Goal: Task Accomplishment & Management: Manage account settings

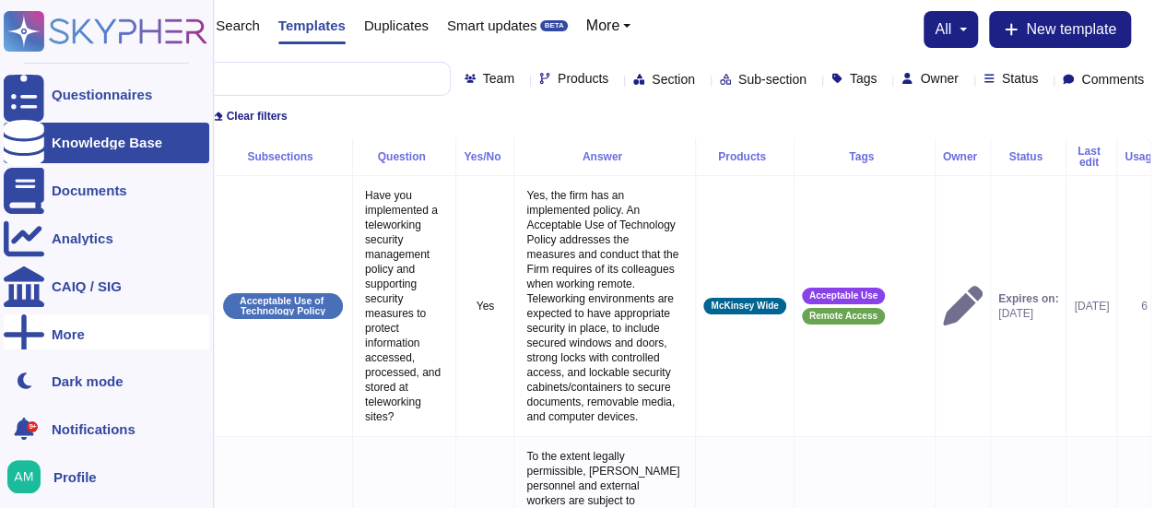
click at [47, 337] on div "More" at bounding box center [107, 334] width 206 height 41
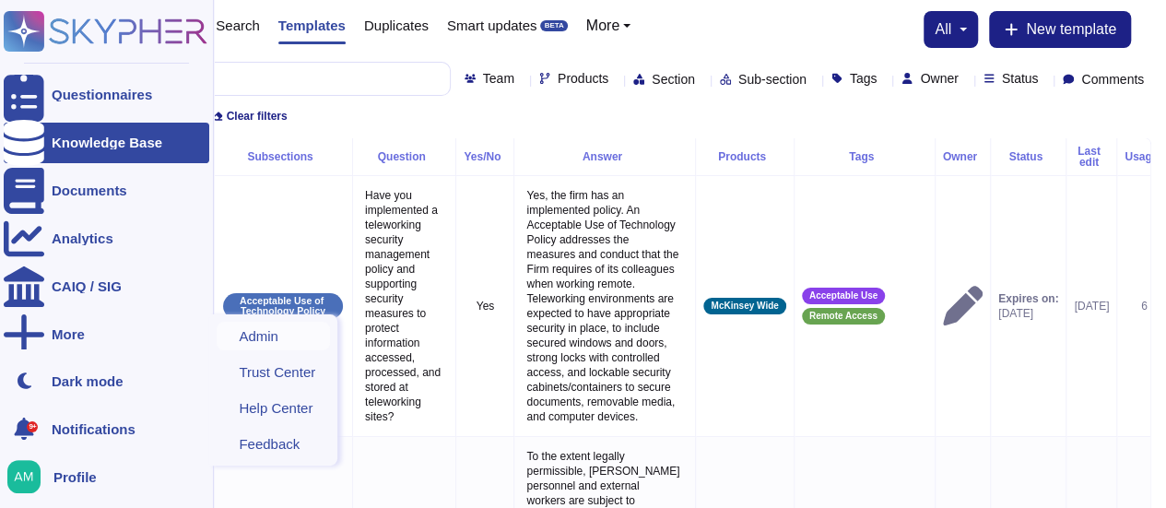
click at [265, 341] on span "Admin" at bounding box center [259, 336] width 40 height 14
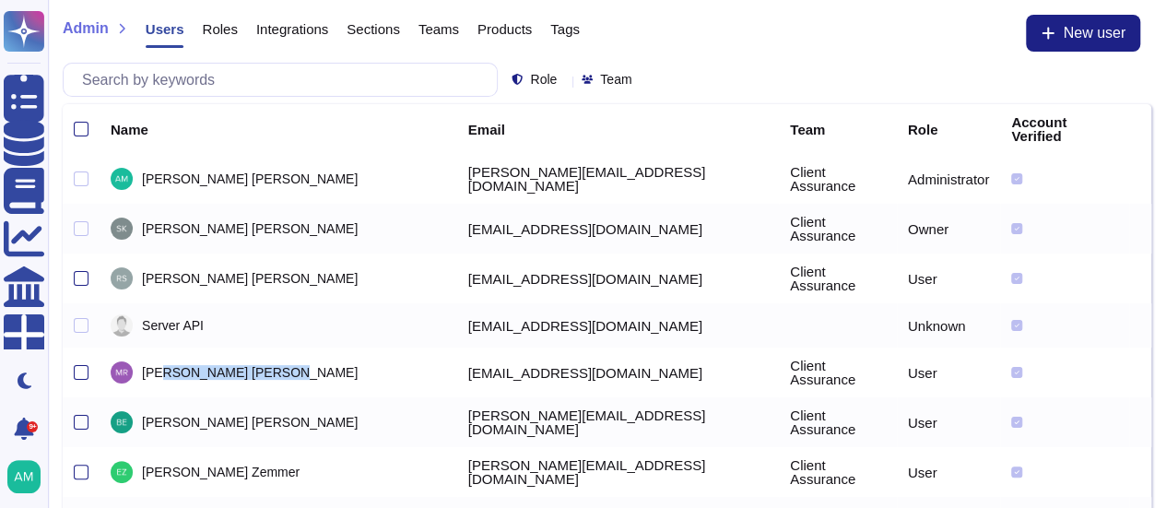
drag, startPoint x: 171, startPoint y: 340, endPoint x: 232, endPoint y: 344, distance: 61.0
click at [232, 366] on span "Marco Rodriguez" at bounding box center [250, 372] width 216 height 13
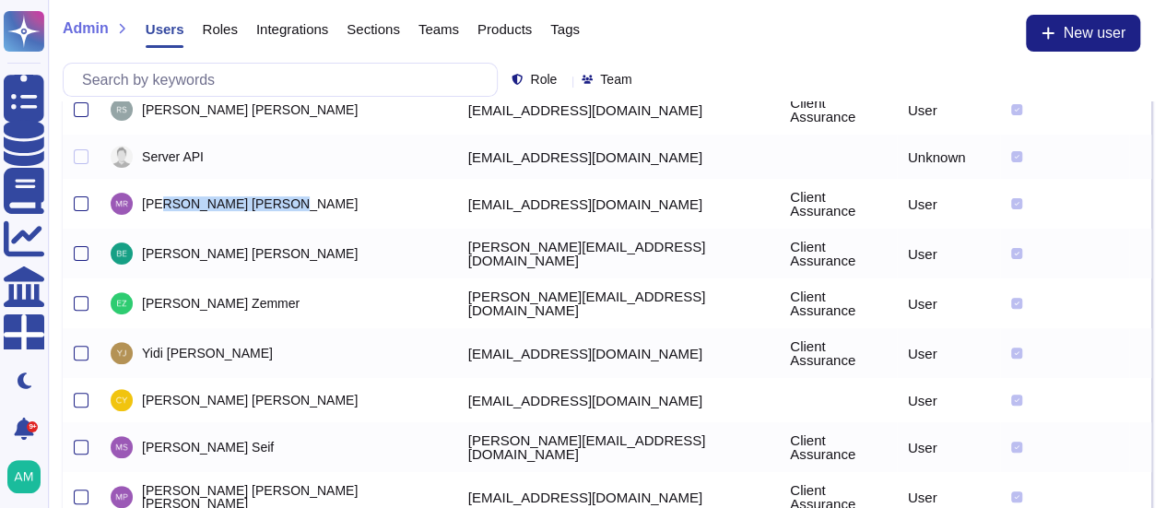
scroll to position [203, 0]
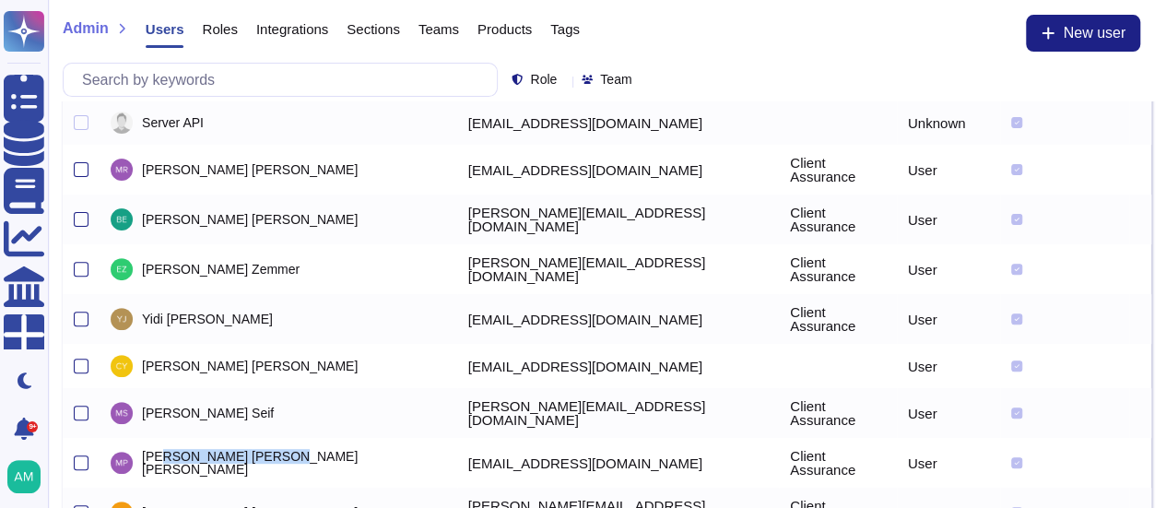
drag, startPoint x: 170, startPoint y: 401, endPoint x: 238, endPoint y: 402, distance: 68.2
click at [238, 450] on span "Marlana Perillo Gentile" at bounding box center [293, 463] width 302 height 26
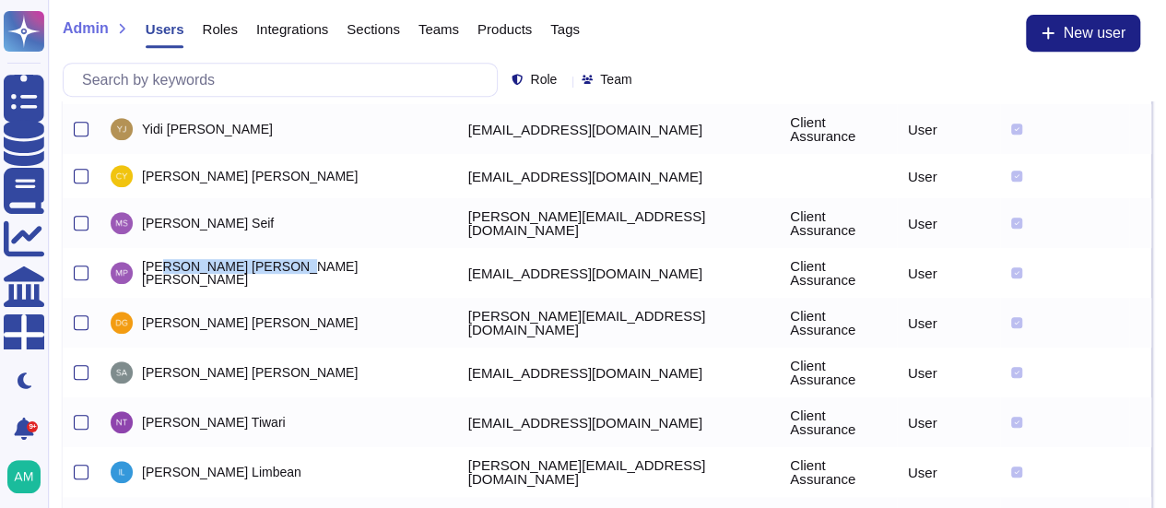
scroll to position [414, 0]
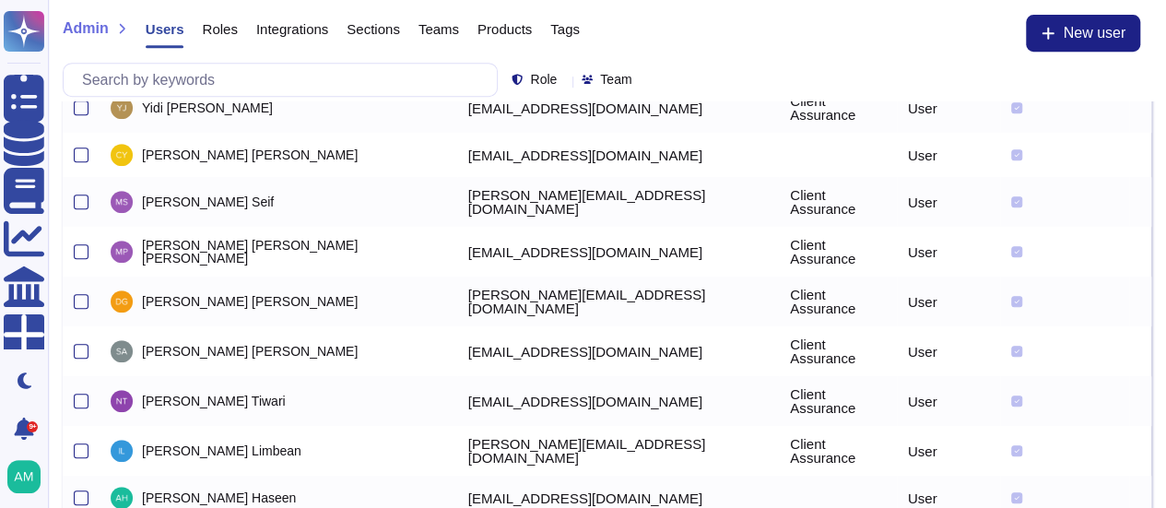
drag, startPoint x: 183, startPoint y: 455, endPoint x: 283, endPoint y: 443, distance: 101.1
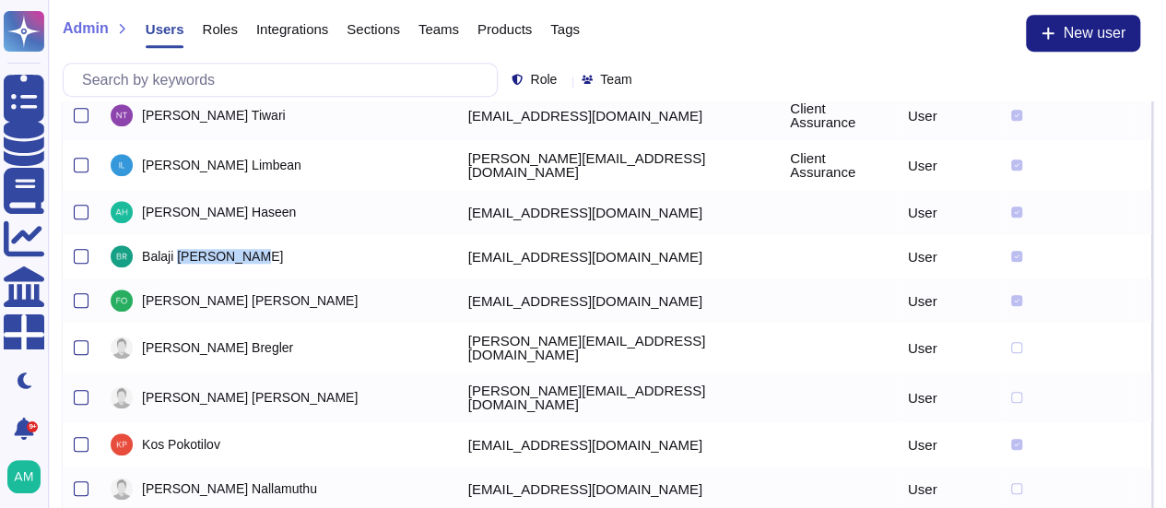
scroll to position [701, 0]
drag, startPoint x: 182, startPoint y: 386, endPoint x: 263, endPoint y: 396, distance: 81.7
click at [263, 477] on div "Leon Nallamuthu" at bounding box center [279, 488] width 336 height 22
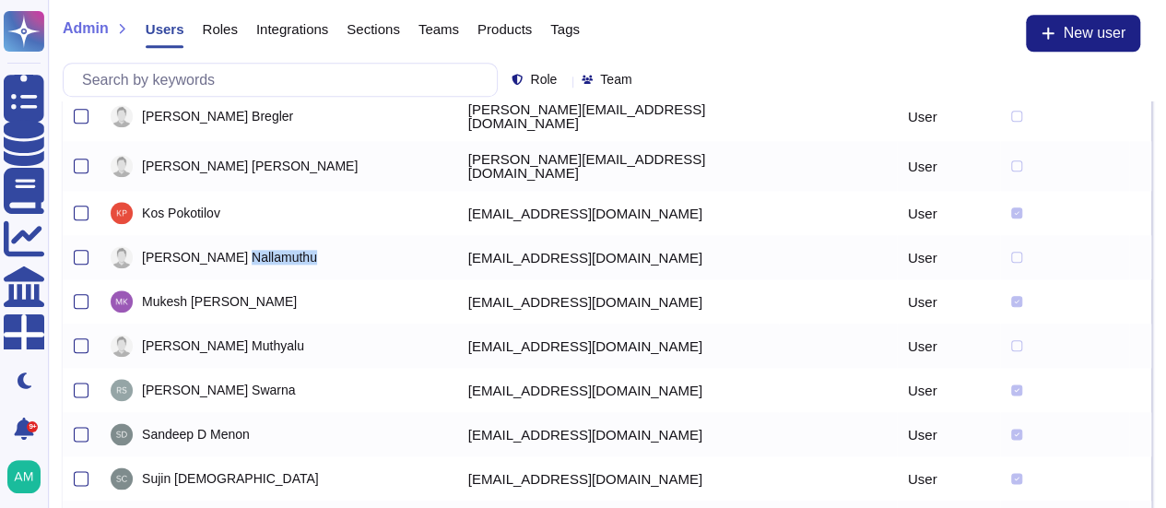
scroll to position [950, 0]
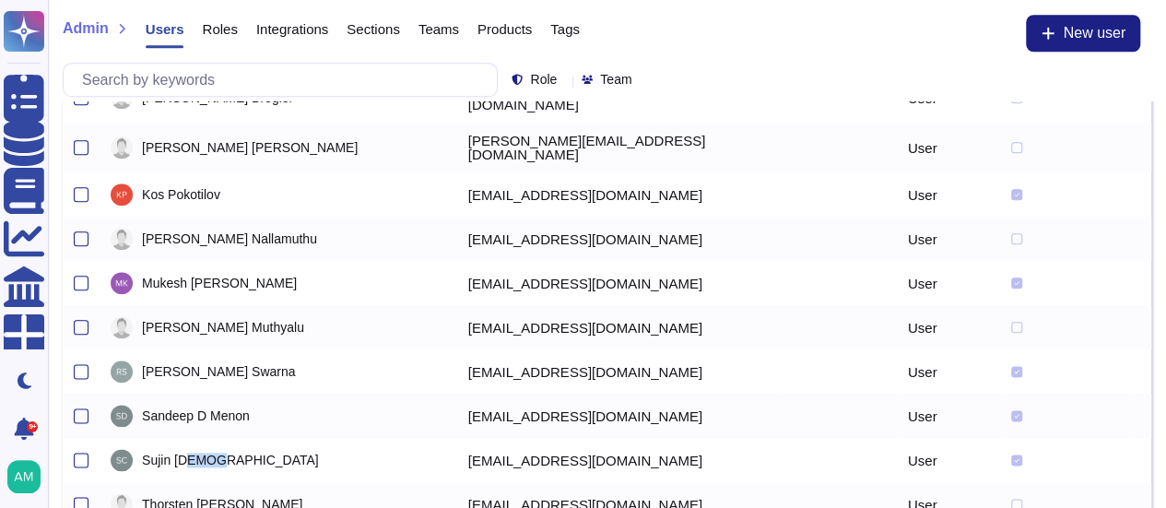
drag, startPoint x: 192, startPoint y: 359, endPoint x: 236, endPoint y: 363, distance: 44.5
click at [235, 449] on div "Sujin Christ" at bounding box center [279, 460] width 336 height 22
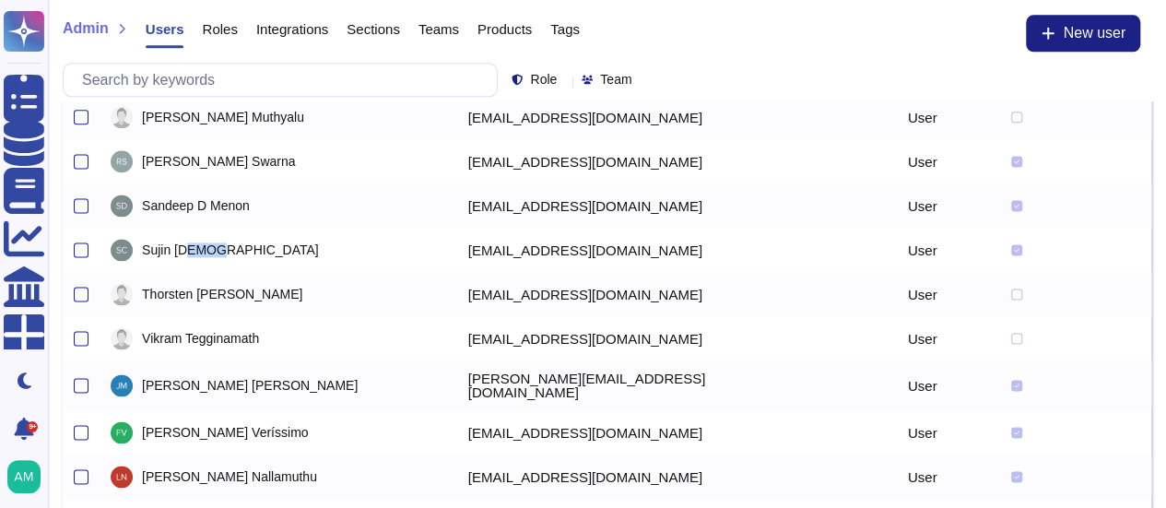
scroll to position [1173, 0]
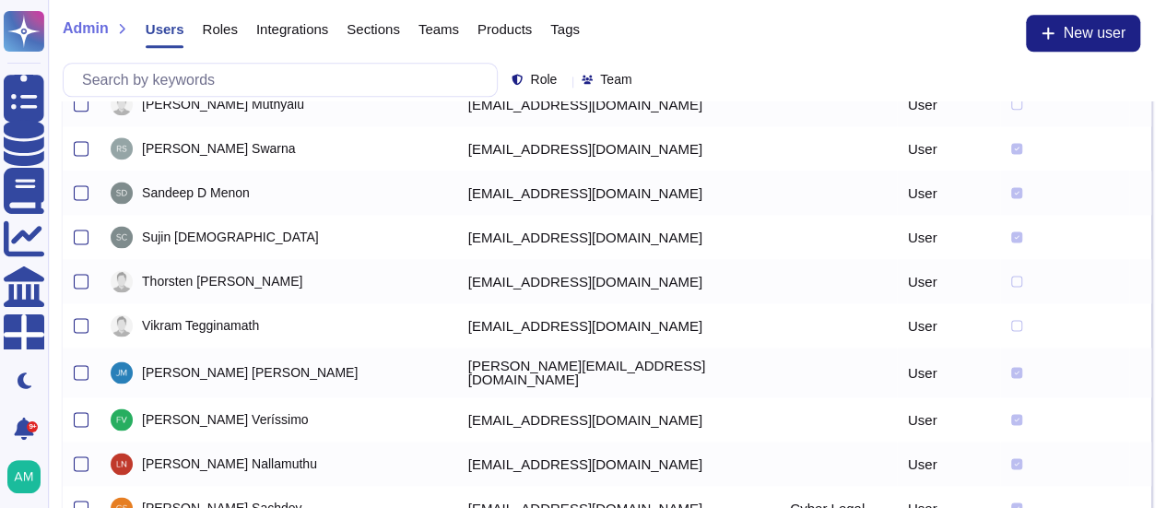
drag, startPoint x: 188, startPoint y: 455, endPoint x: 243, endPoint y: 447, distance: 55.9
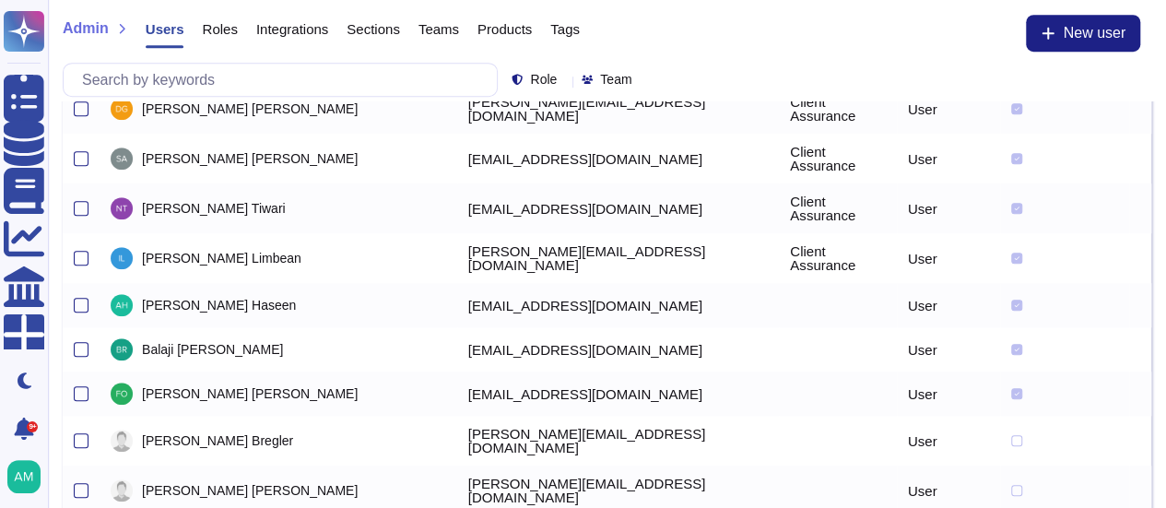
scroll to position [0, 0]
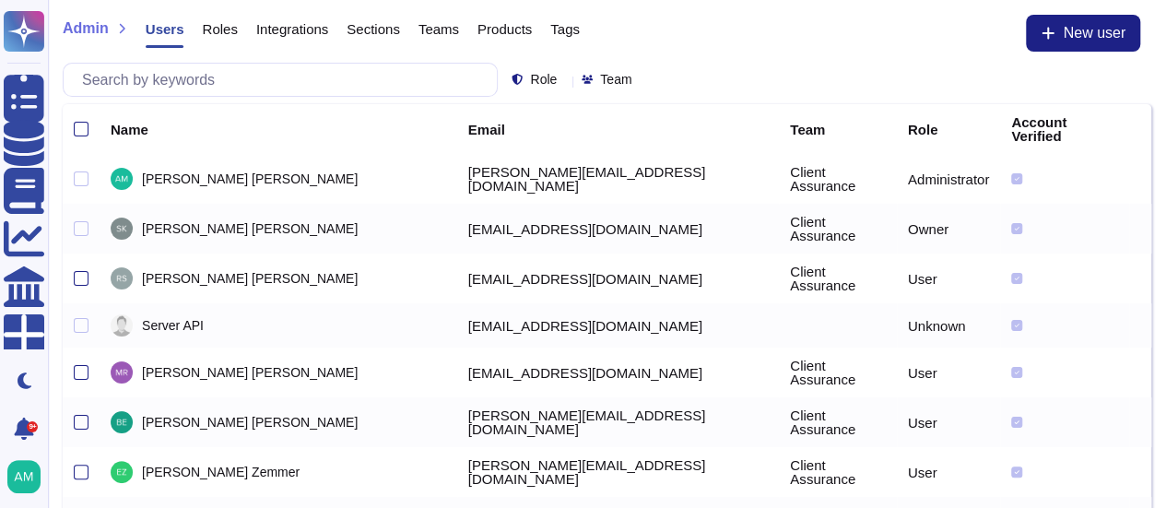
click at [77, 109] on th at bounding box center [81, 129] width 37 height 50
click at [79, 126] on div at bounding box center [81, 129] width 15 height 15
click at [0, 0] on input "checkbox" at bounding box center [0, 0] width 0 height 0
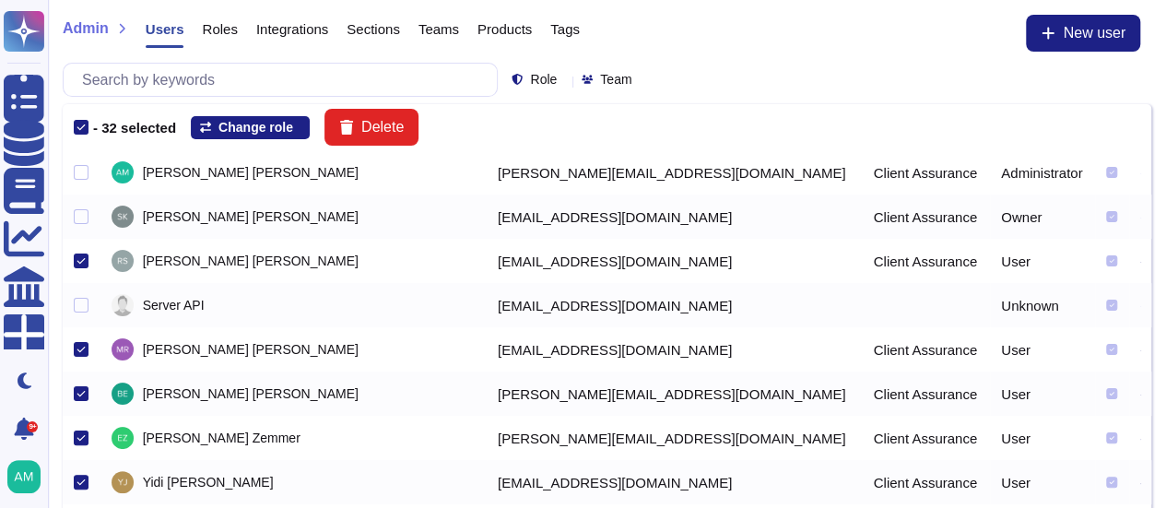
click at [79, 124] on icon at bounding box center [81, 127] width 9 height 9
click at [0, 0] on input "checkbox" at bounding box center [0, 0] width 0 height 0
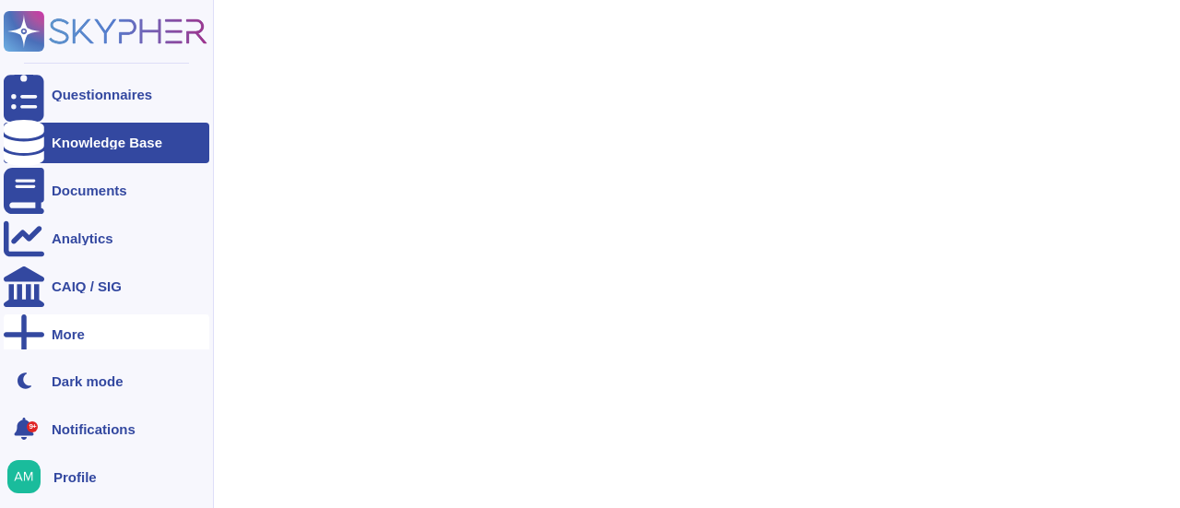
click at [72, 331] on div "More" at bounding box center [68, 334] width 33 height 14
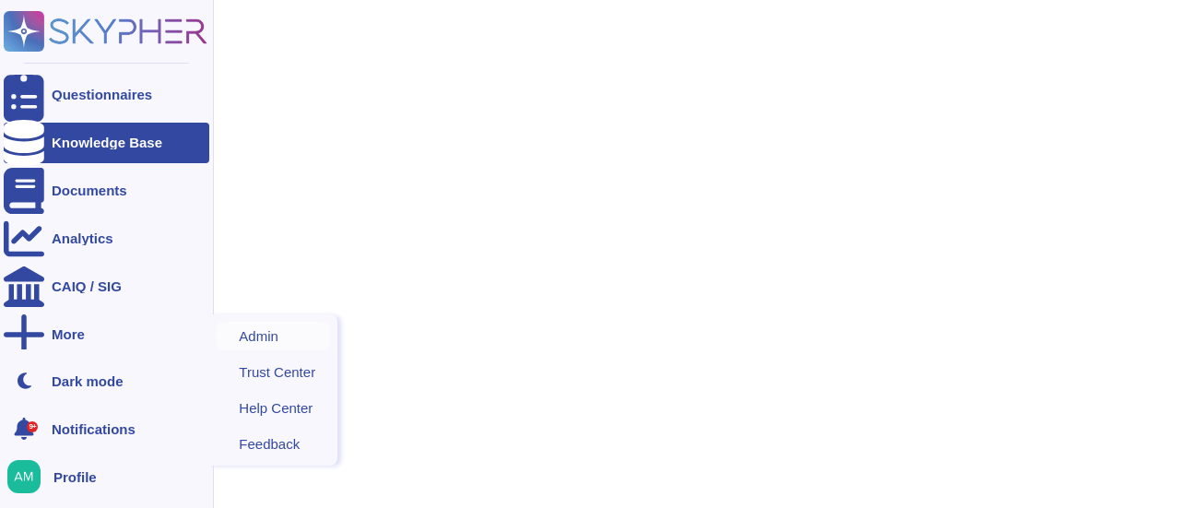
click at [272, 333] on span "Admin" at bounding box center [259, 336] width 40 height 14
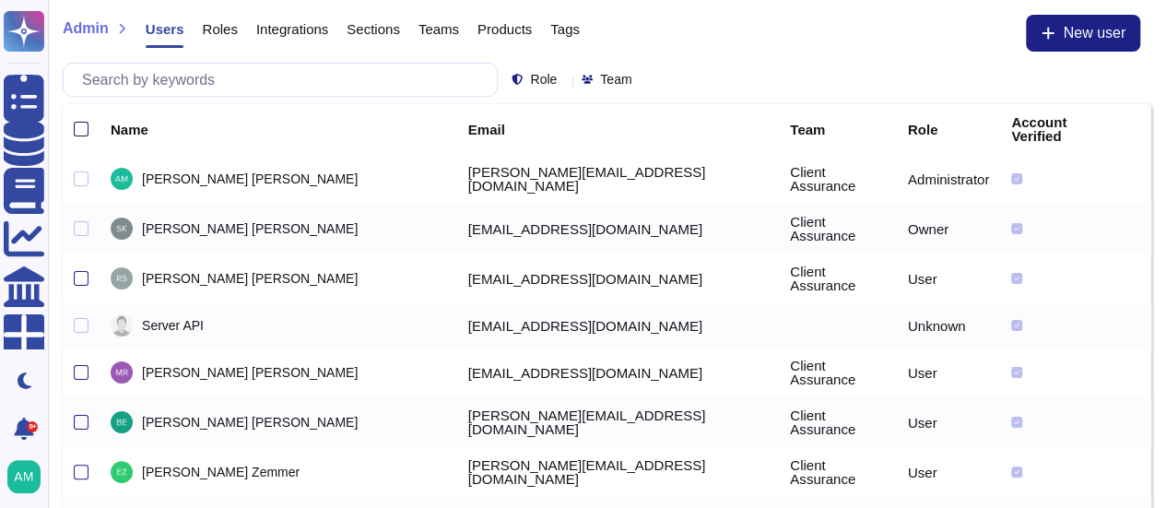
click at [82, 123] on div at bounding box center [81, 129] width 15 height 15
click at [0, 0] on input "checkbox" at bounding box center [0, 0] width 0 height 0
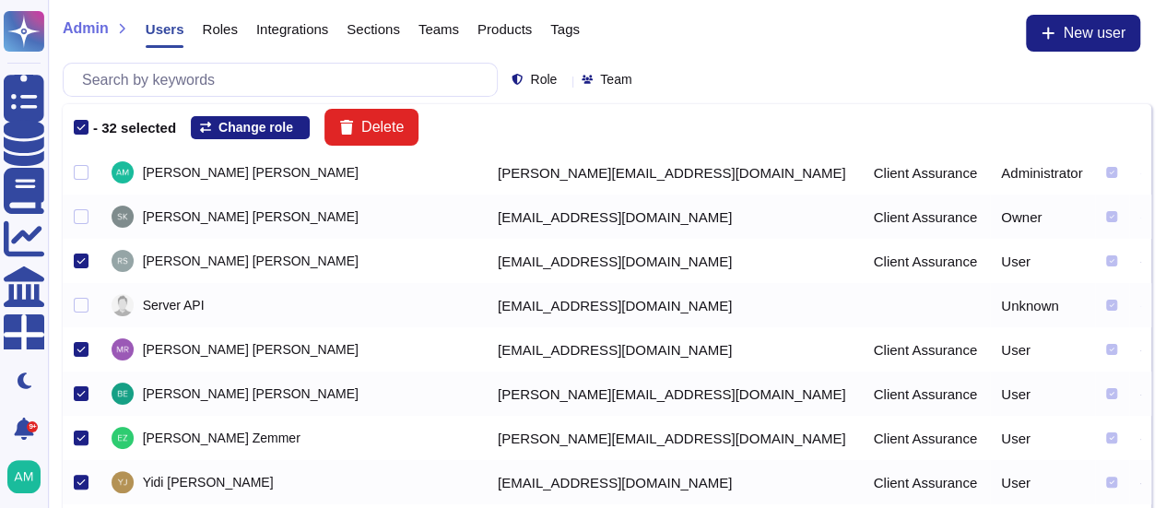
click at [82, 134] on div "- 32 selected Change role Delete" at bounding box center [607, 127] width 1067 height 37
click at [79, 125] on icon at bounding box center [81, 127] width 9 height 9
click at [0, 0] on input "checkbox" at bounding box center [0, 0] width 0 height 0
